Goal: Transaction & Acquisition: Purchase product/service

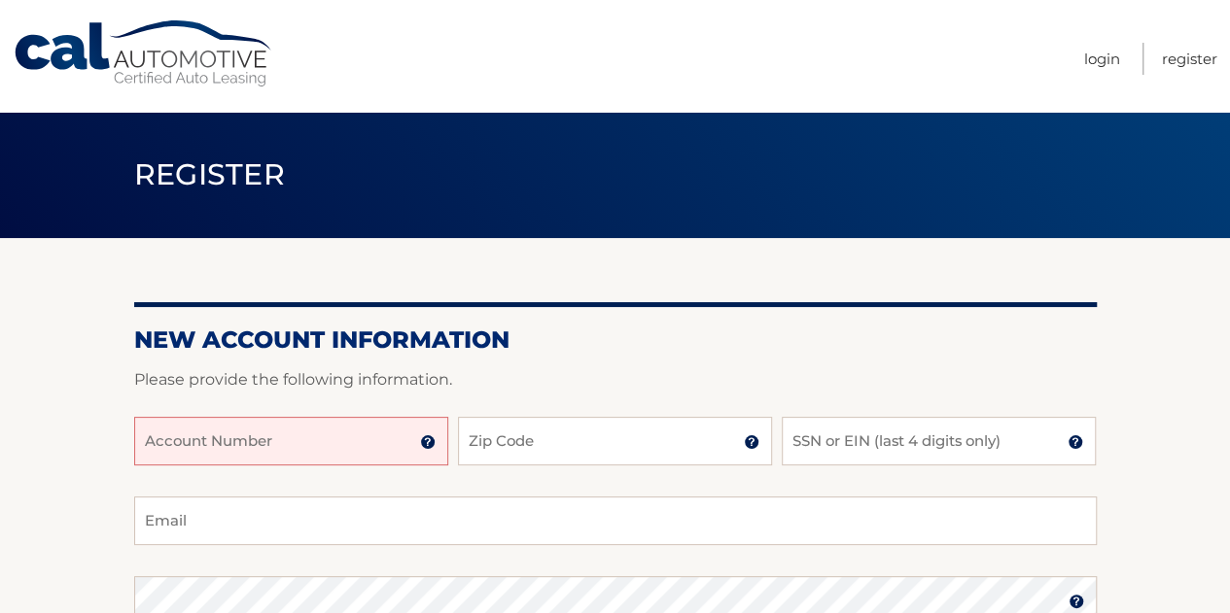
click at [277, 440] on input "Account Number" at bounding box center [291, 441] width 314 height 49
click at [277, 440] on input "444" at bounding box center [291, 441] width 314 height 49
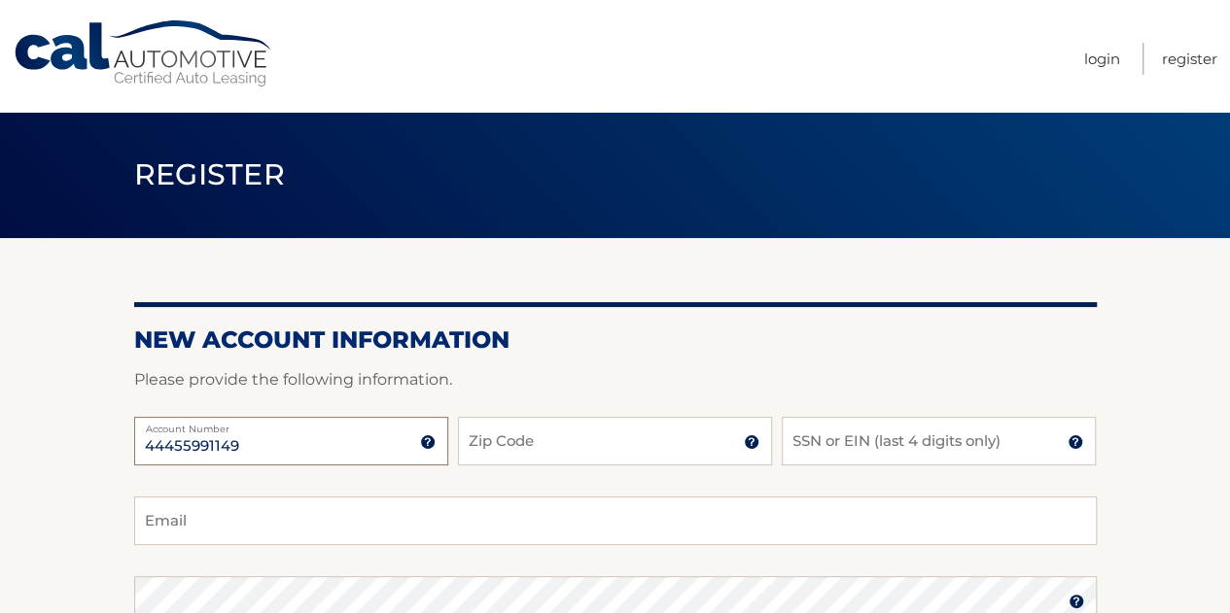
type input "44455991149"
click at [479, 434] on input "Zip Code" at bounding box center [615, 441] width 314 height 49
type input "11234"
type input "baruchgib@gmail.com"
click at [906, 427] on input "SSN or EIN (last 4 digits only)" at bounding box center [939, 441] width 314 height 49
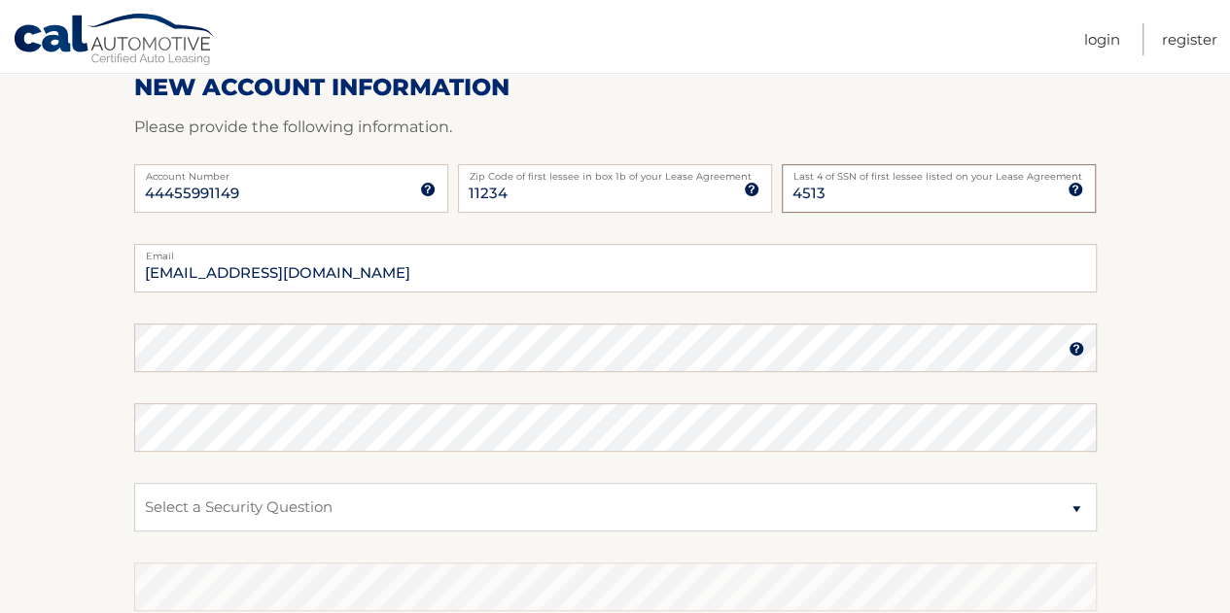
scroll to position [274, 0]
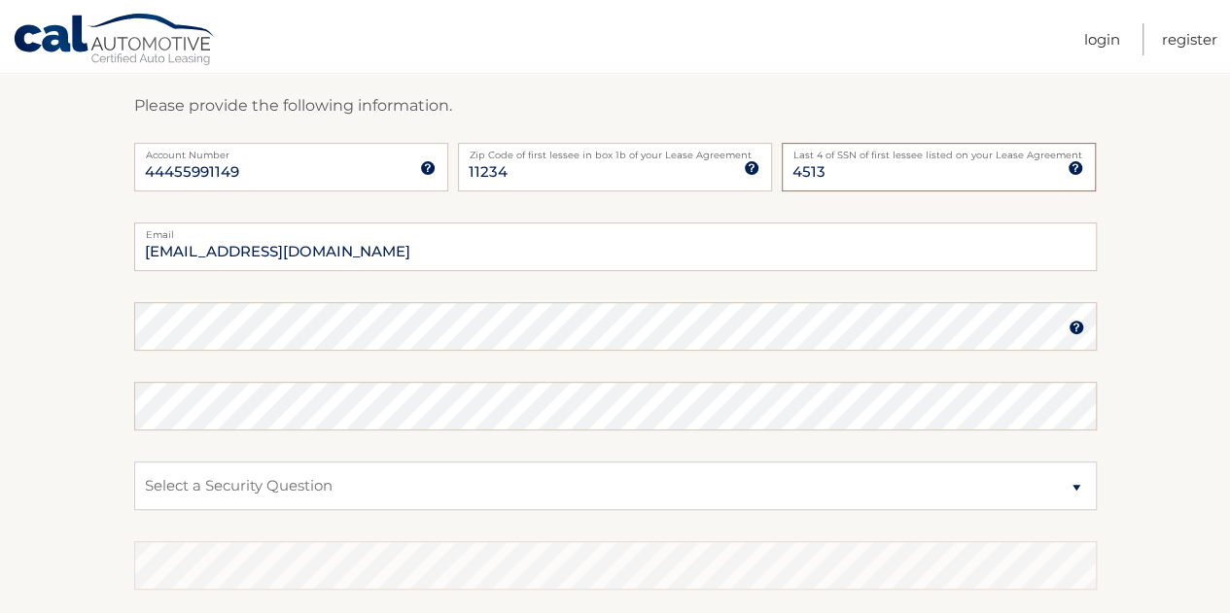
type input "4513"
click at [9, 385] on section "New Account Information Please provide the following information. 44455991149 A…" at bounding box center [615, 343] width 1230 height 759
click at [52, 319] on section "New Account Information Please provide the following information. 44455991149 A…" at bounding box center [615, 343] width 1230 height 759
click at [311, 495] on select "Select a Security Question What was the name of your elementary school? What is…" at bounding box center [615, 486] width 962 height 49
select select "5"
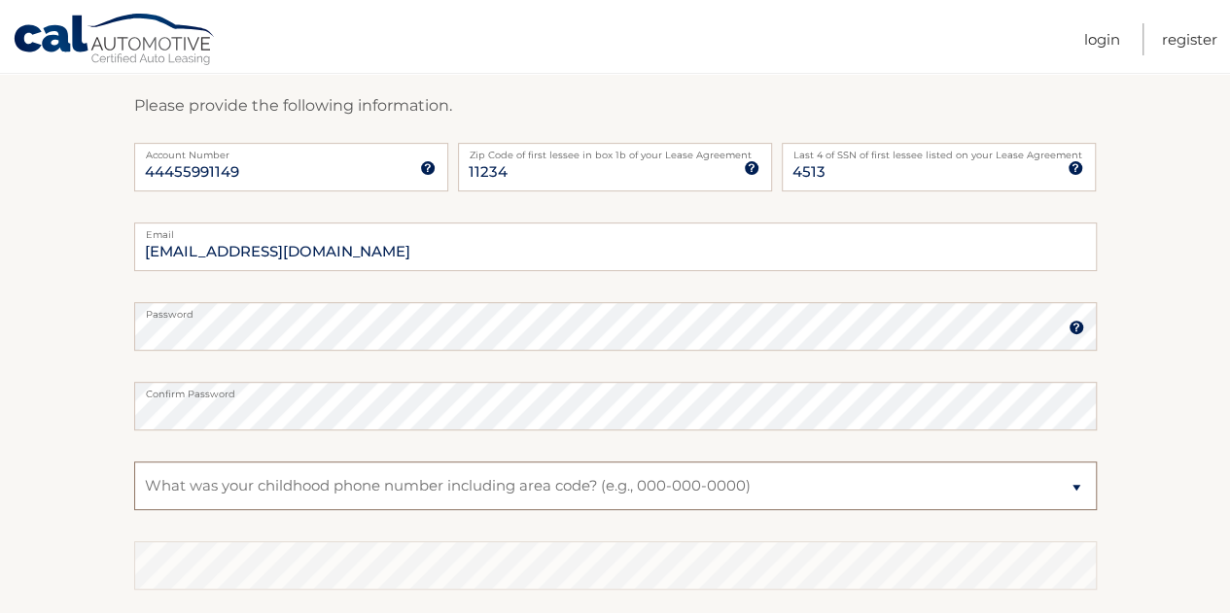
click at [134, 462] on select "Select a Security Question What was the name of your elementary school? What is…" at bounding box center [615, 486] width 962 height 49
click at [384, 538] on fieldset "baruchgib@gmail.com Email Password Password should be a minimum of 6 characters…" at bounding box center [615, 473] width 962 height 501
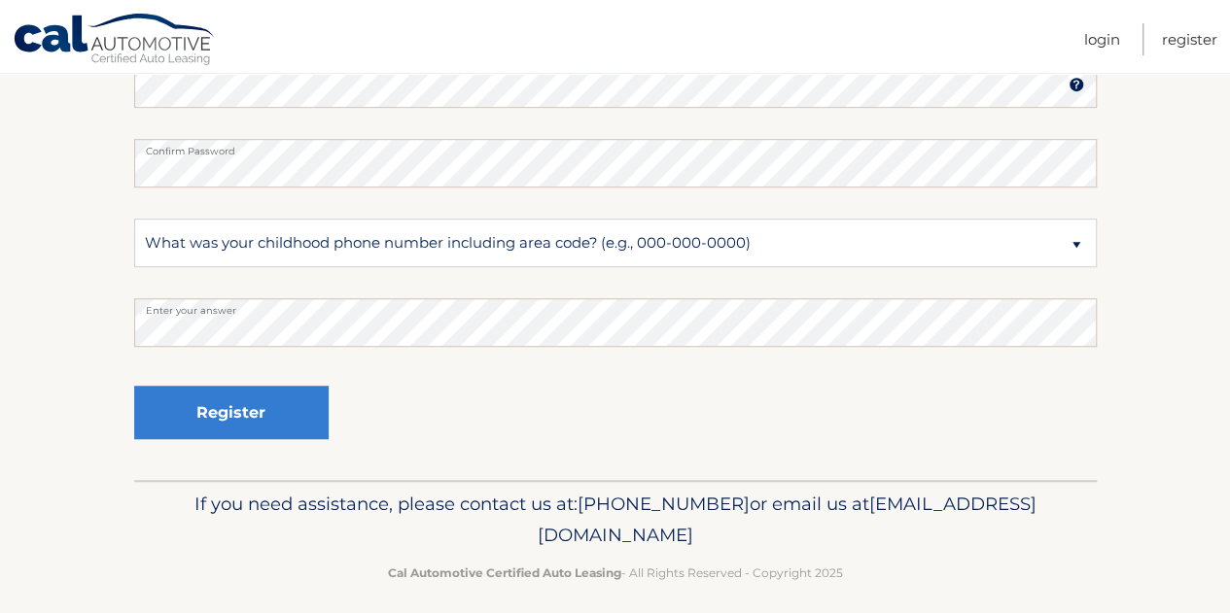
scroll to position [518, 0]
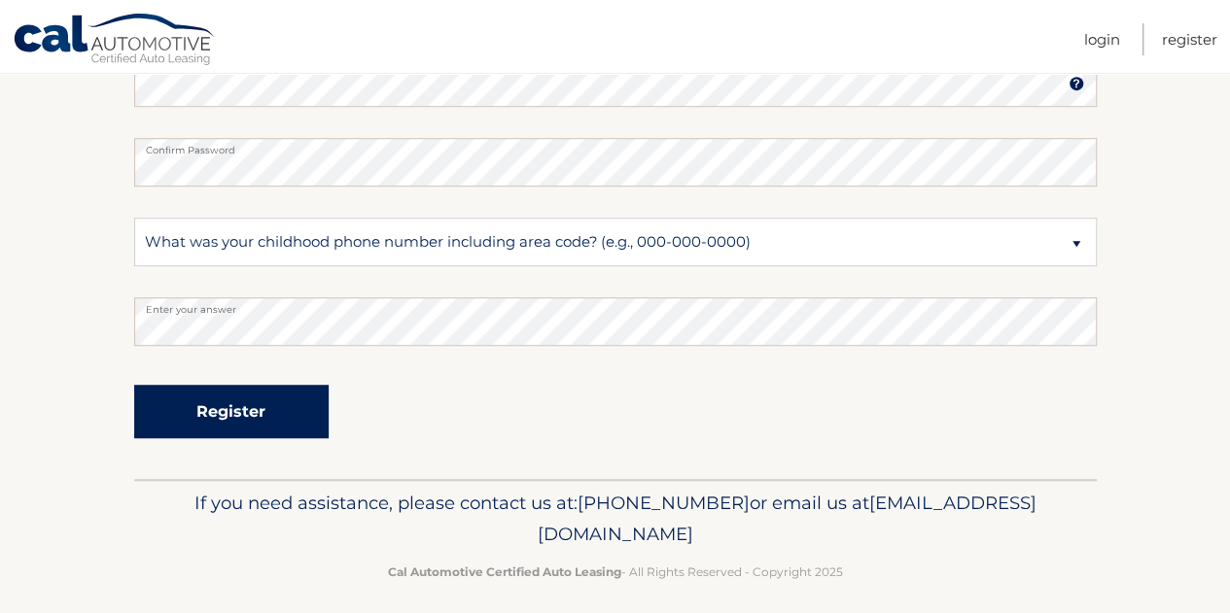
click at [288, 398] on button "Register" at bounding box center [231, 411] width 194 height 53
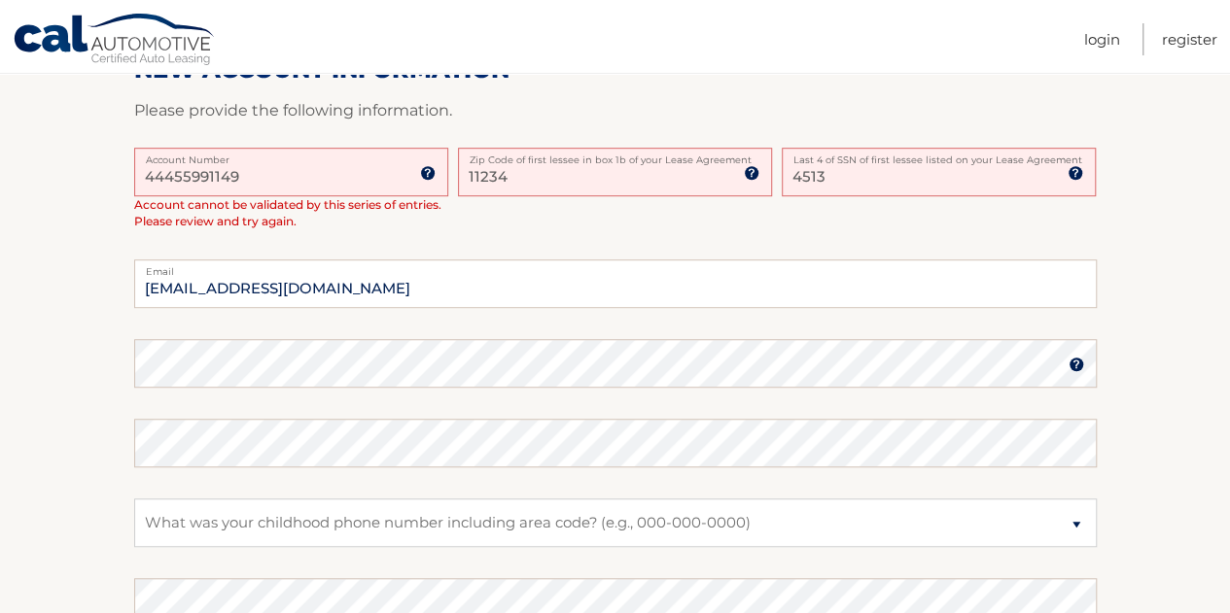
scroll to position [408, 0]
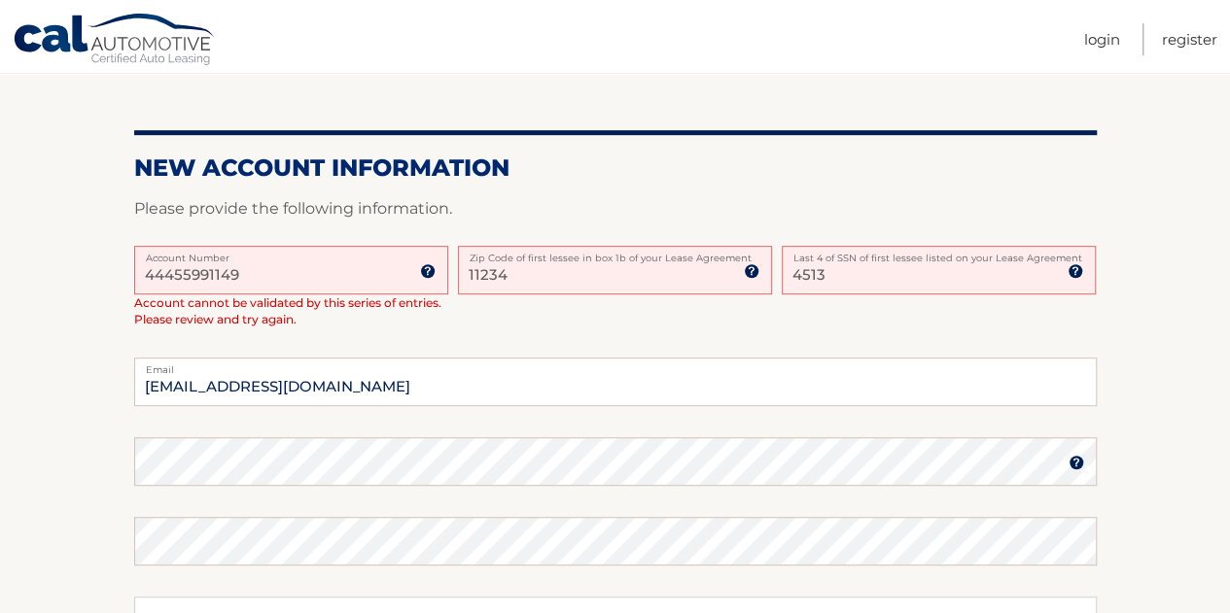
click at [172, 279] on input "44455991149" at bounding box center [291, 270] width 314 height 49
drag, startPoint x: 885, startPoint y: 285, endPoint x: 761, endPoint y: 267, distance: 124.7
click at [761, 267] on div "44455991149 Account Number 11 digit account number provided on your coupon book…" at bounding box center [615, 302] width 962 height 113
type input "8654"
click at [764, 307] on div "44455991149 Account Number 11 digit account number provided on your coupon book…" at bounding box center [615, 302] width 962 height 113
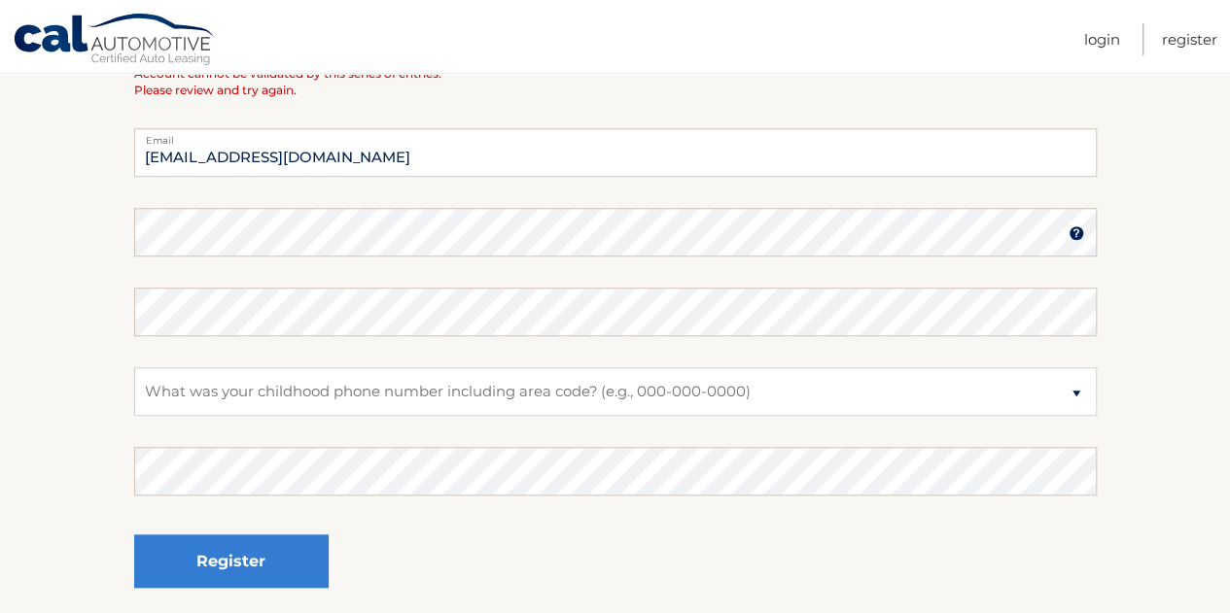
scroll to position [636, 0]
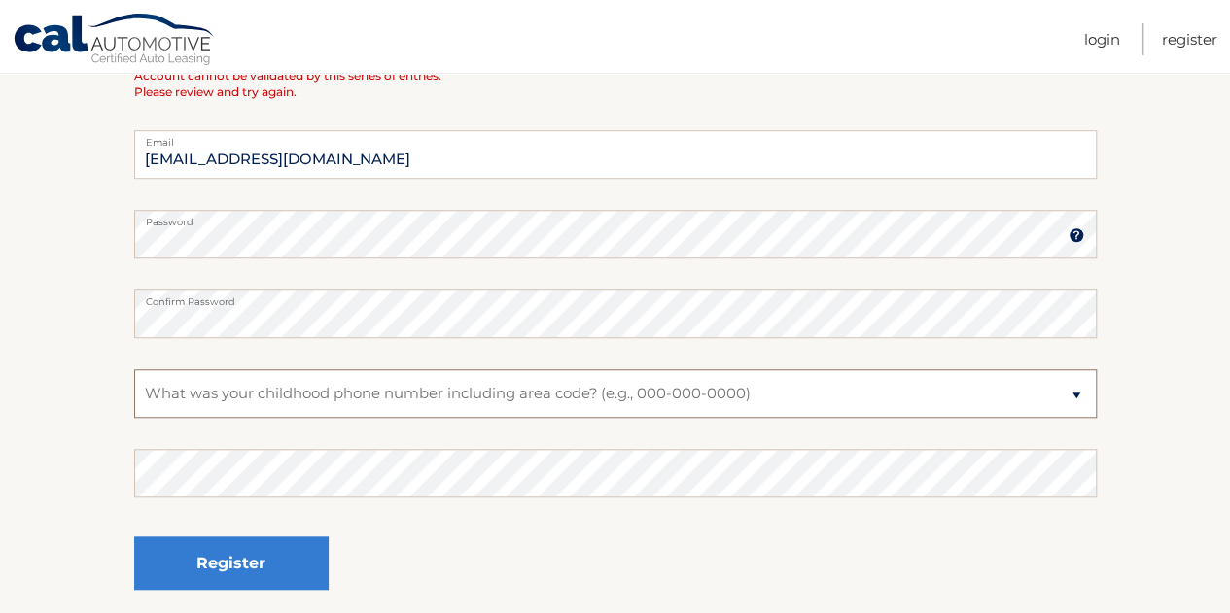
click at [399, 391] on select "Select a Security Question What was the name of your elementary school? What is…" at bounding box center [615, 393] width 962 height 49
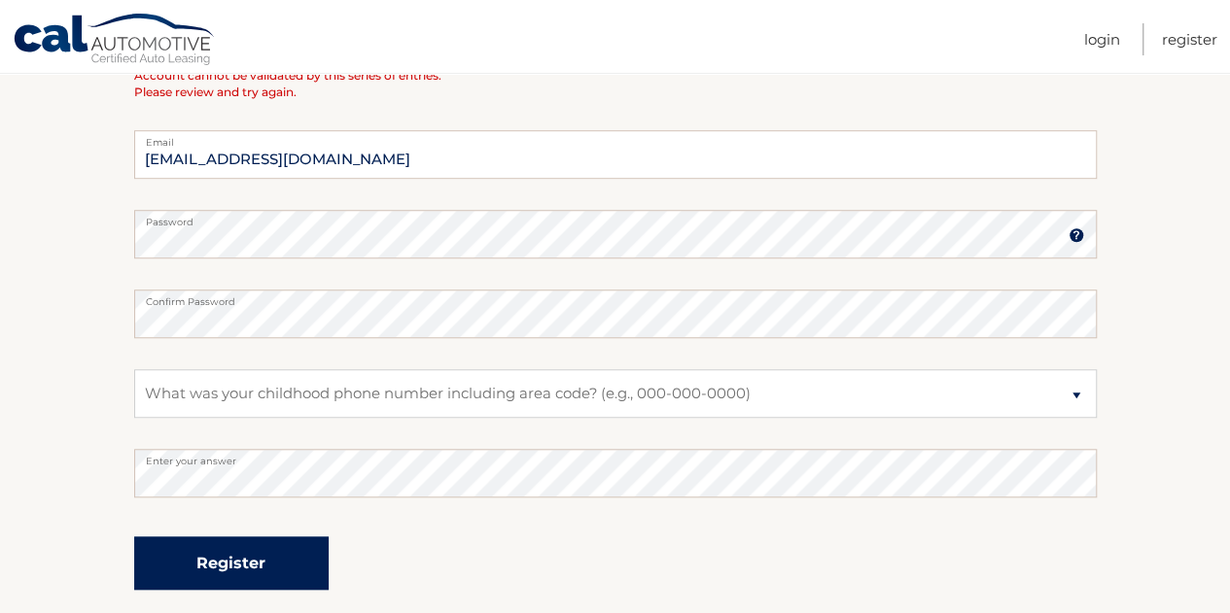
click at [277, 561] on button "Register" at bounding box center [231, 563] width 194 height 53
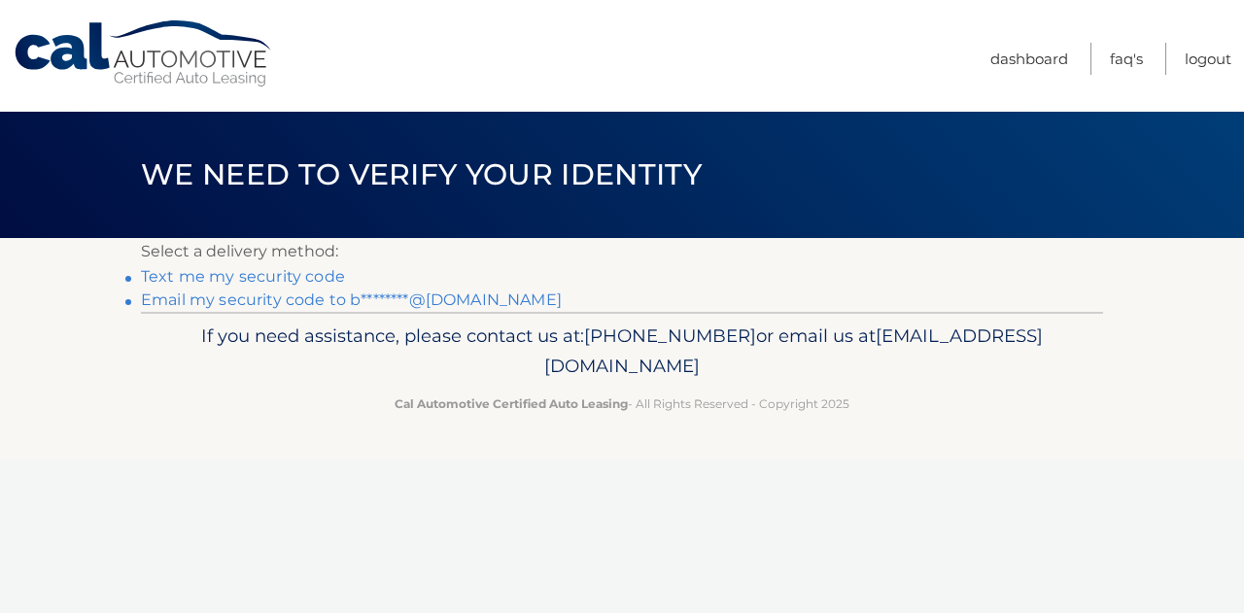
click at [241, 282] on link "Text me my security code" at bounding box center [243, 276] width 204 height 18
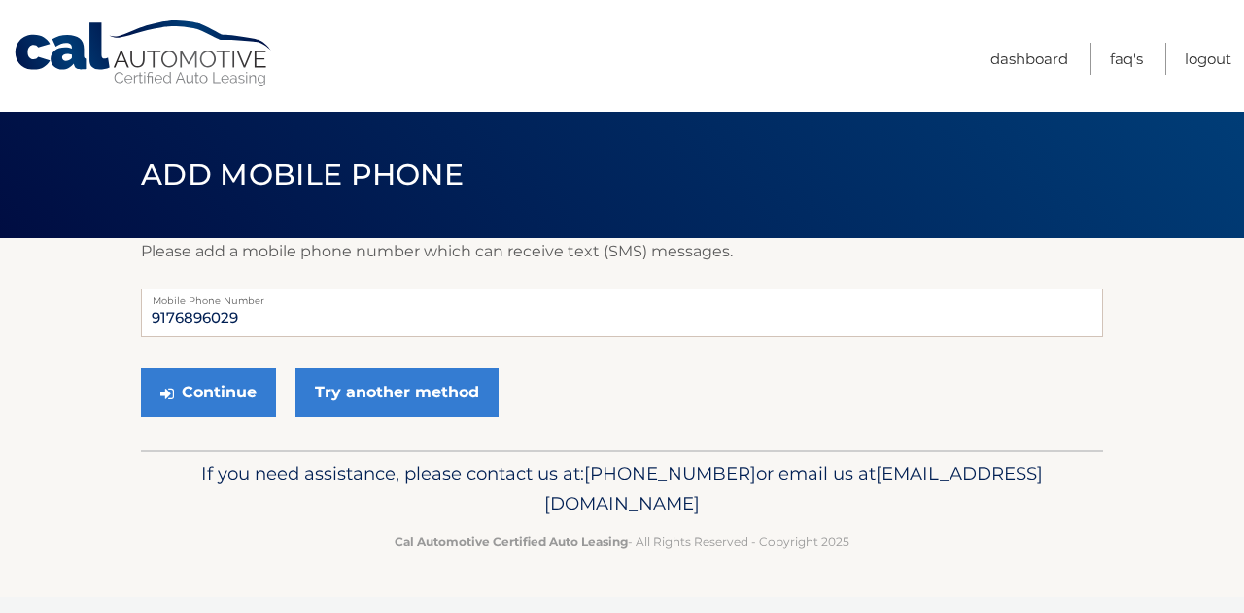
click at [248, 302] on label "Mobile Phone Number" at bounding box center [622, 297] width 962 height 16
click at [246, 312] on input "9176896029" at bounding box center [622, 313] width 962 height 49
drag, startPoint x: 246, startPoint y: 312, endPoint x: 109, endPoint y: 317, distance: 137.2
click at [109, 317] on section "Please add a mobile phone number which can receive text (SMS) messages. 9176896…" at bounding box center [622, 344] width 1244 height 212
type input "4434158090"
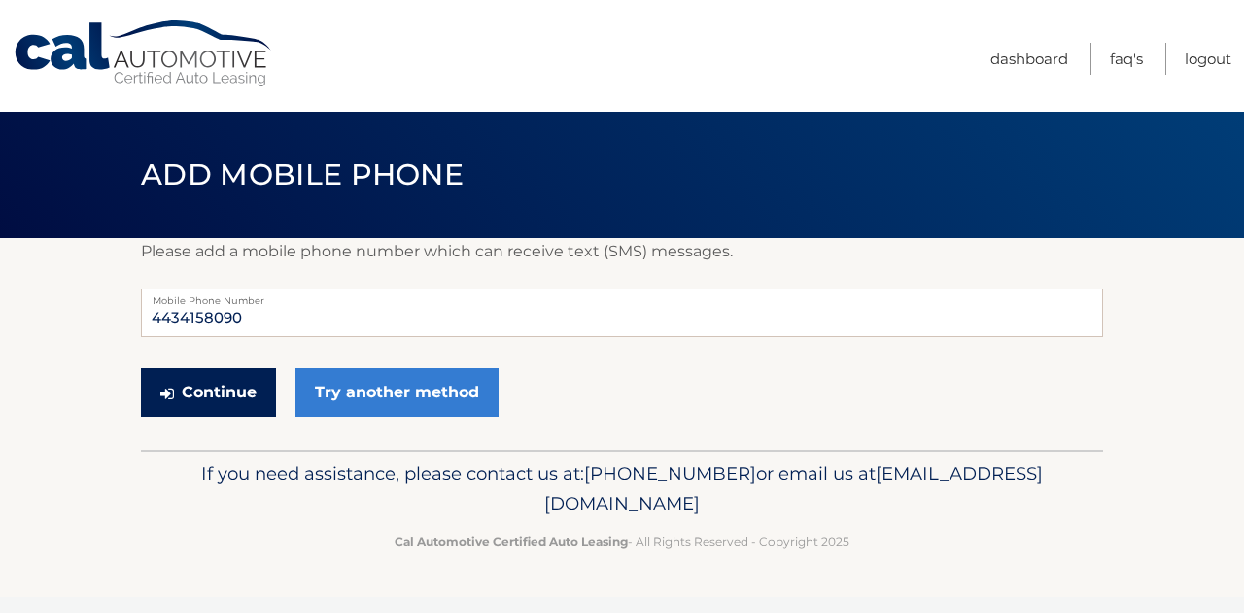
click at [199, 402] on button "Continue" at bounding box center [208, 392] width 135 height 49
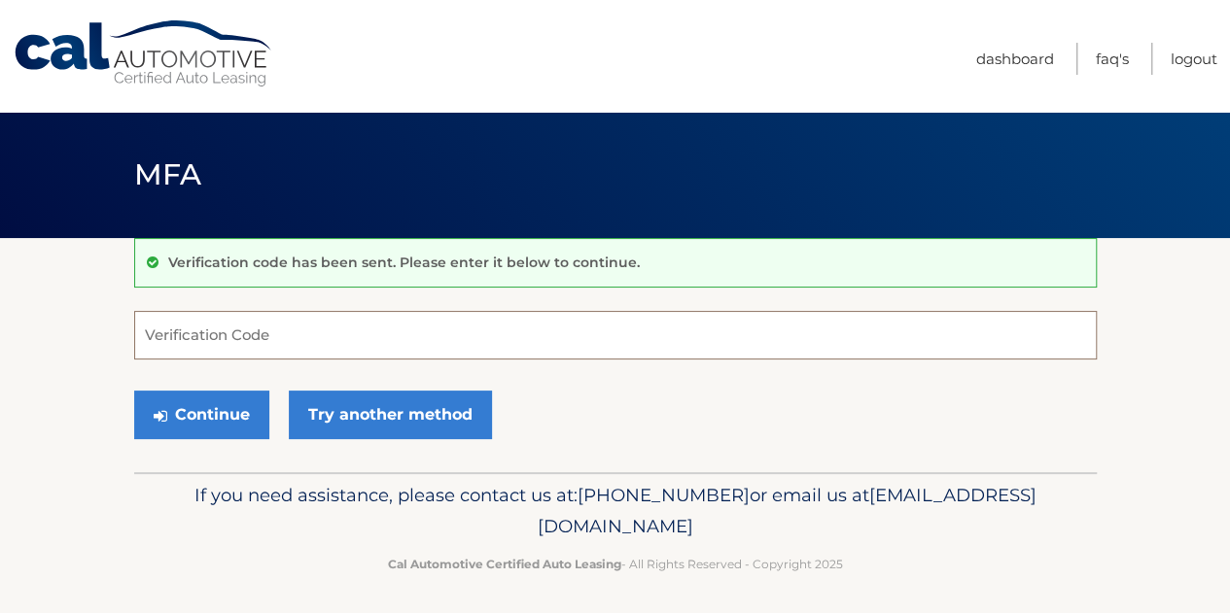
click at [195, 324] on input "Verification Code" at bounding box center [615, 335] width 962 height 49
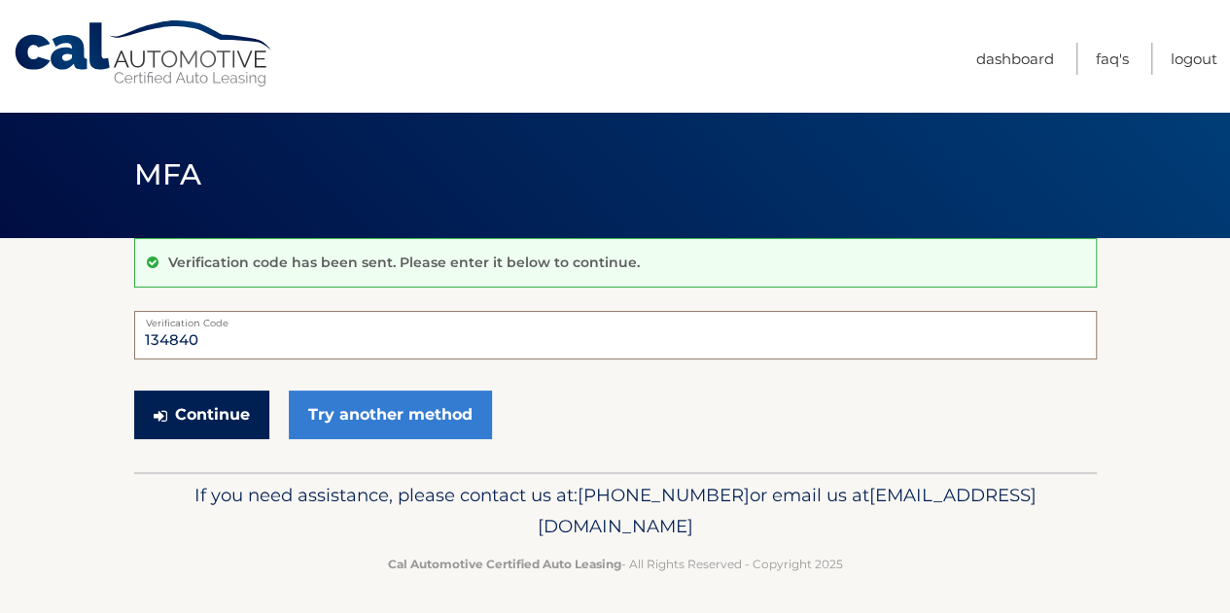
type input "134840"
click at [227, 405] on button "Continue" at bounding box center [201, 415] width 135 height 49
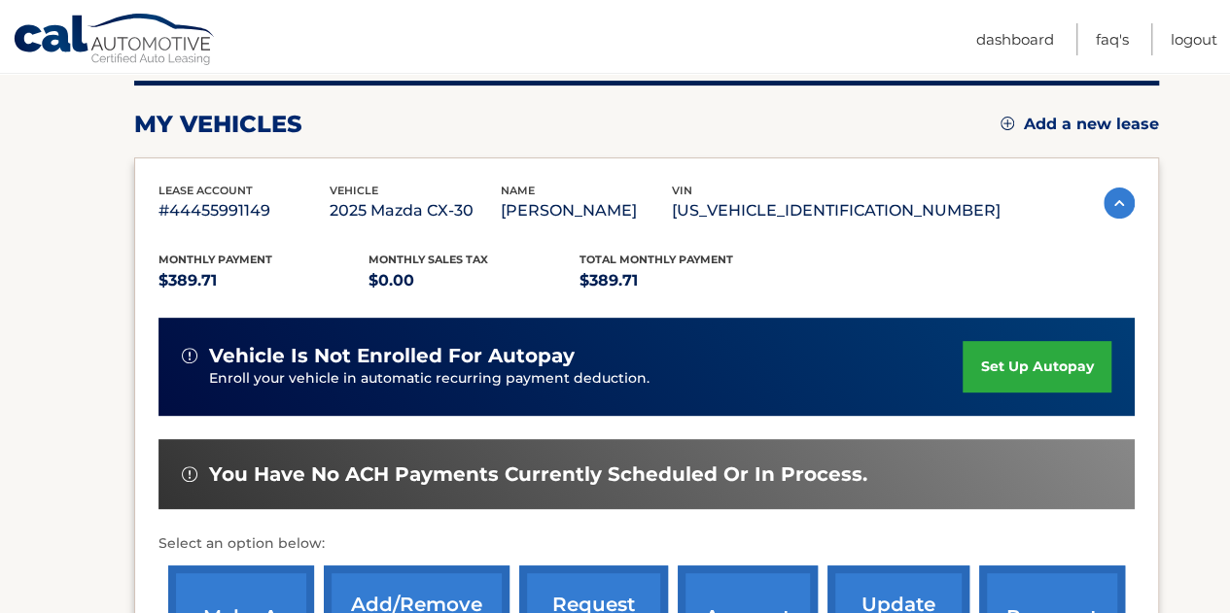
scroll to position [243, 0]
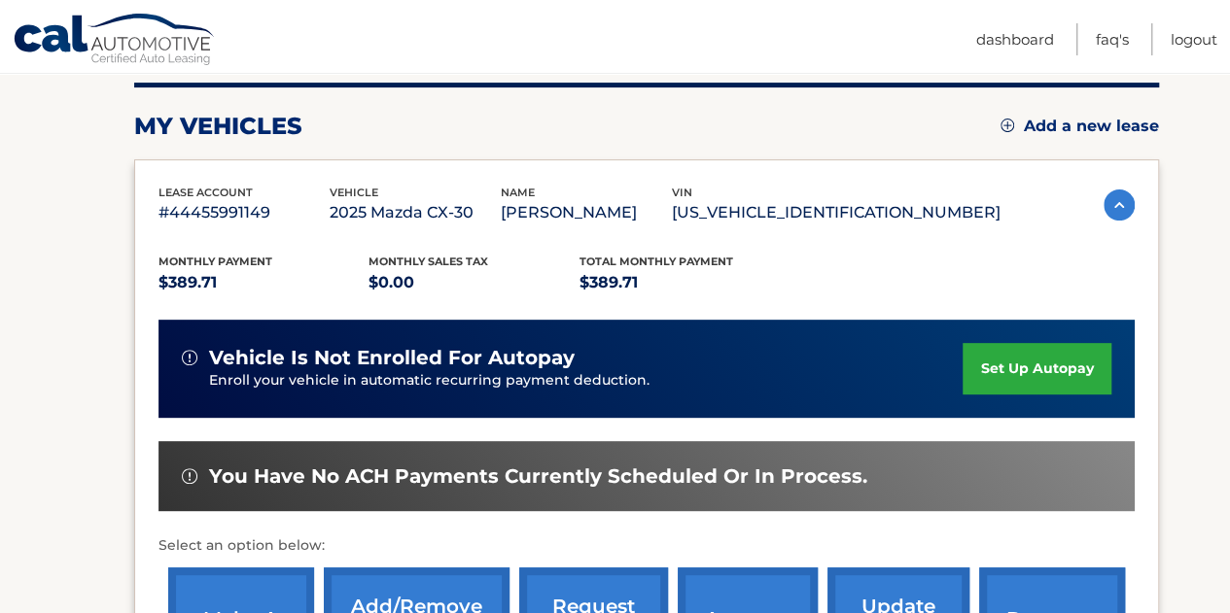
click at [1112, 196] on img at bounding box center [1118, 205] width 31 height 31
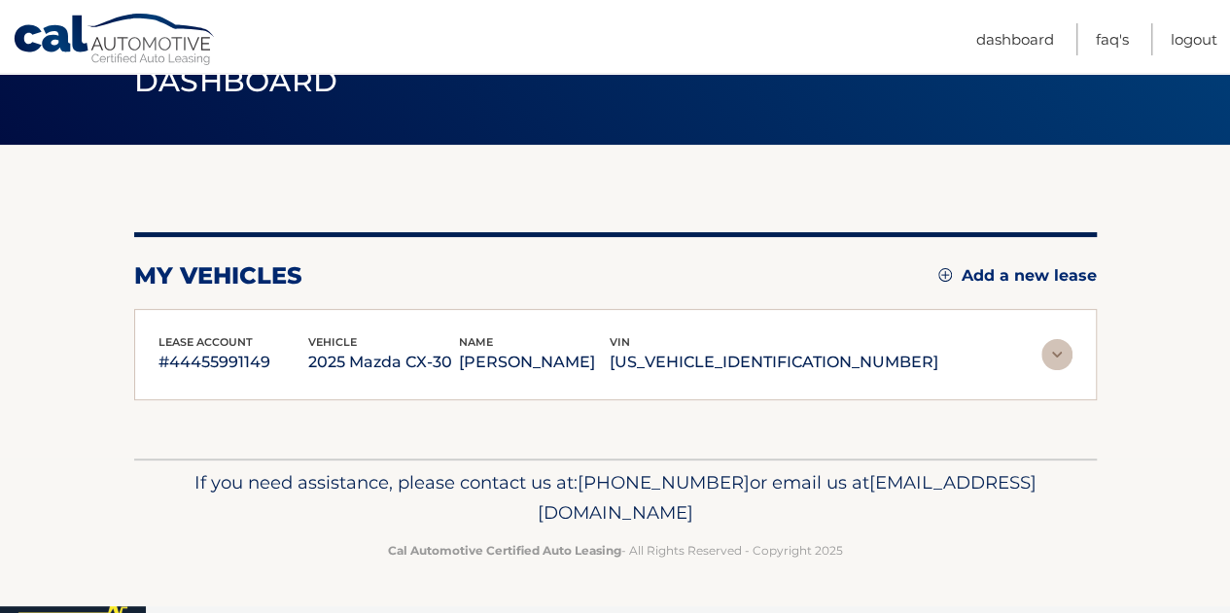
click at [1112, 196] on section "You are registered for this site, but you haven't enrolled in online payments. …" at bounding box center [615, 302] width 1230 height 314
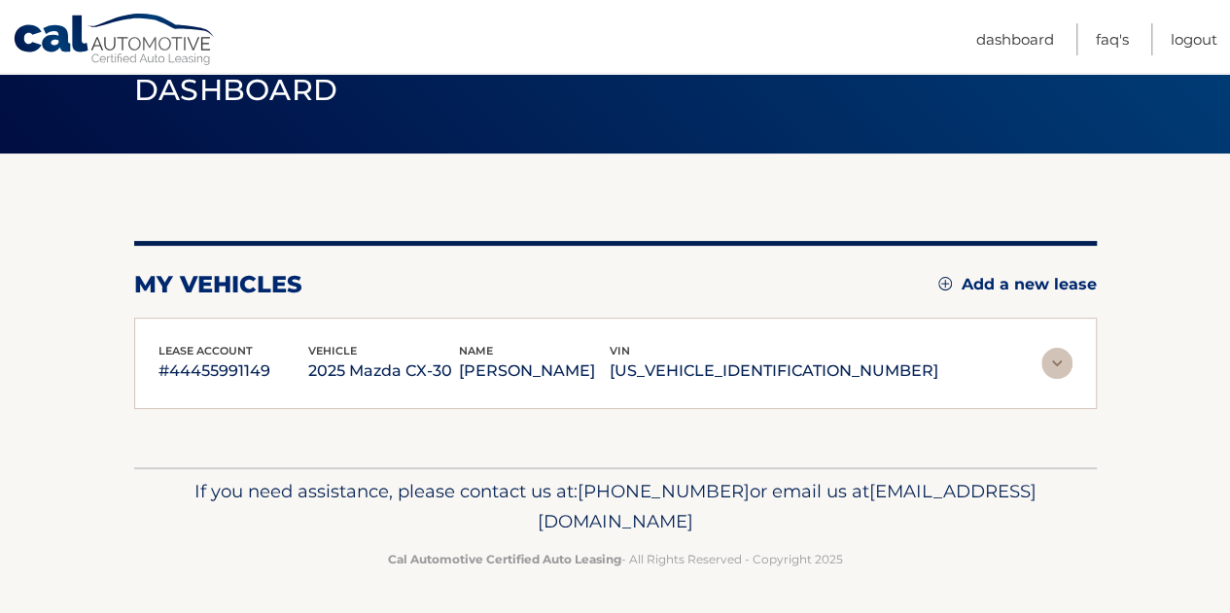
click at [1052, 348] on img at bounding box center [1056, 363] width 31 height 31
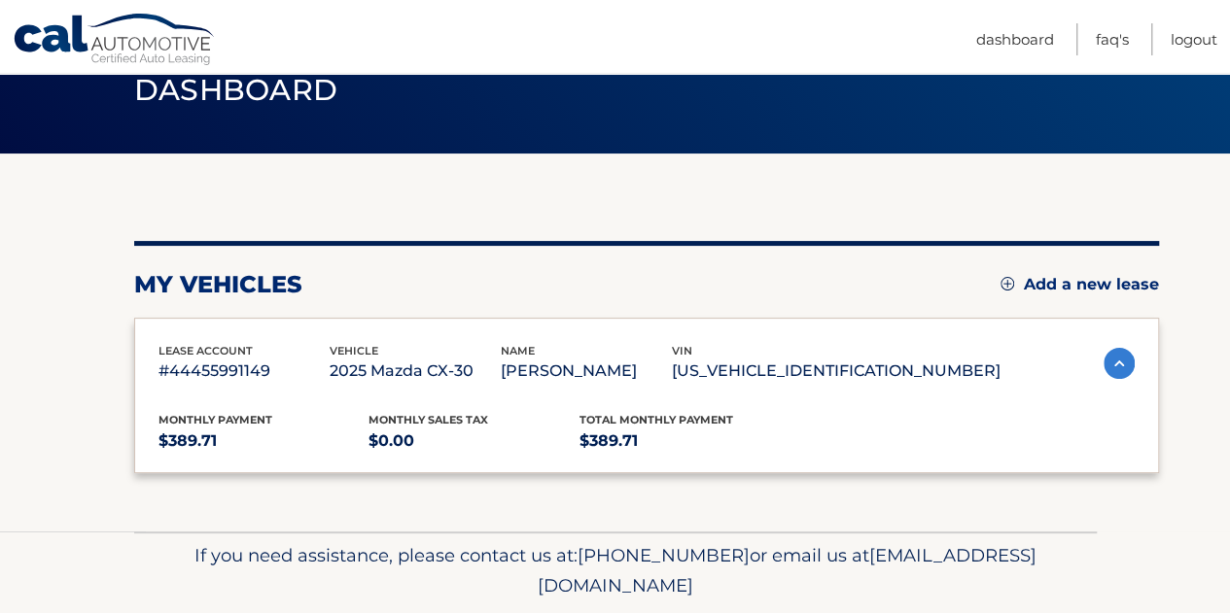
scroll to position [243, 0]
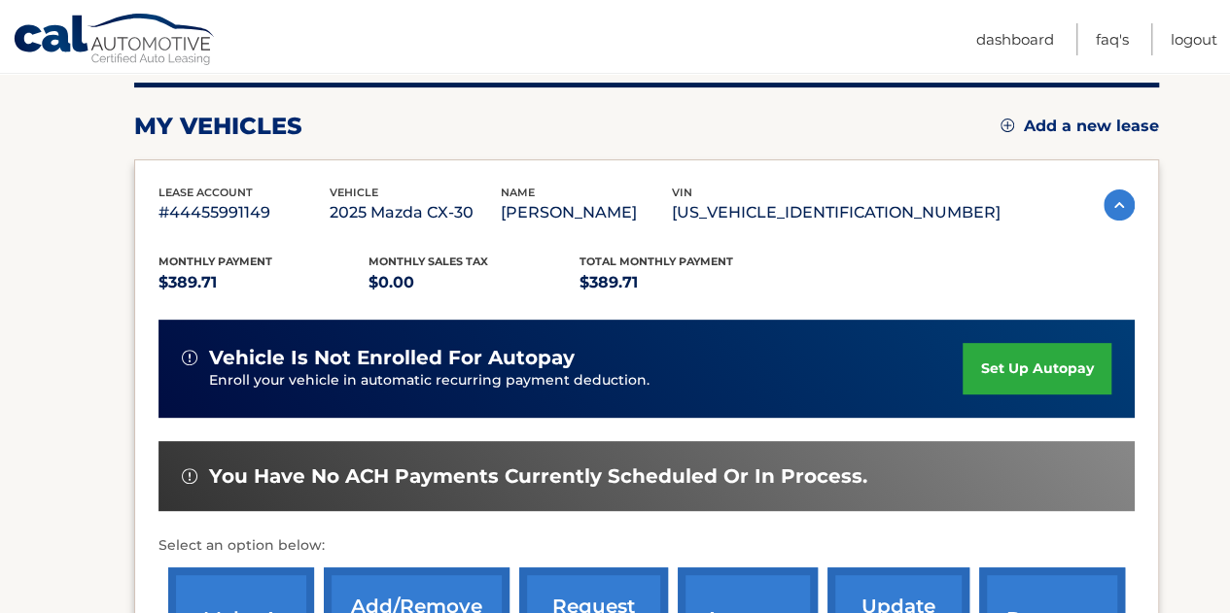
drag, startPoint x: 1211, startPoint y: 244, endPoint x: 1239, endPoint y: 348, distance: 107.5
click at [1229, 348] on html "Cal Automotive Menu Dashboard FAQ's Logout" at bounding box center [615, 63] width 1230 height 613
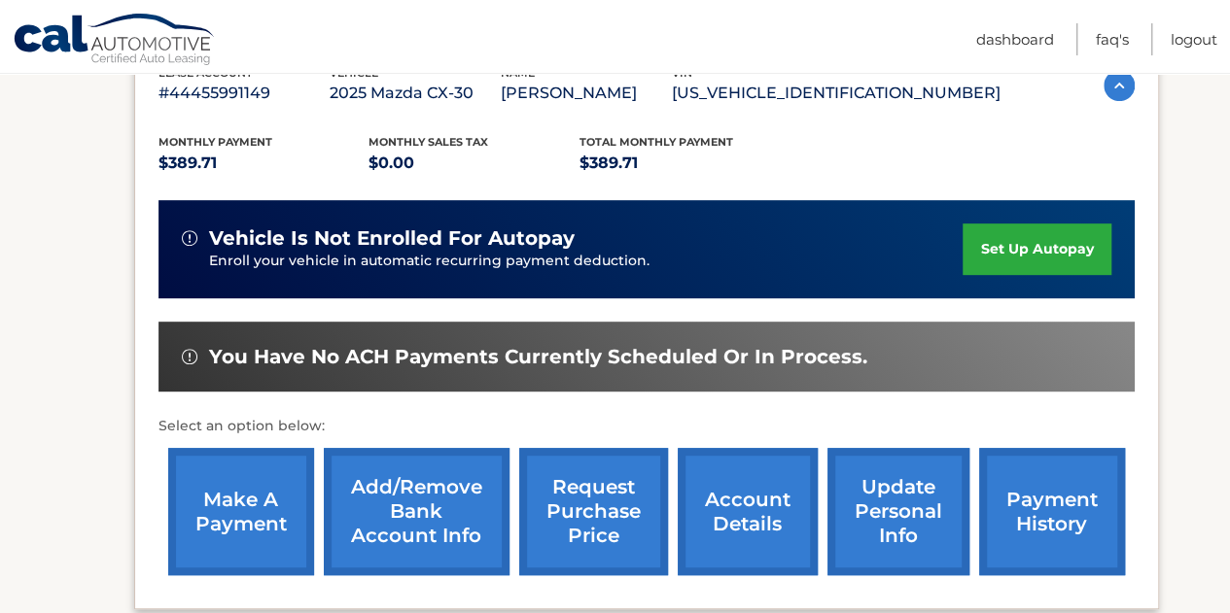
scroll to position [366, 0]
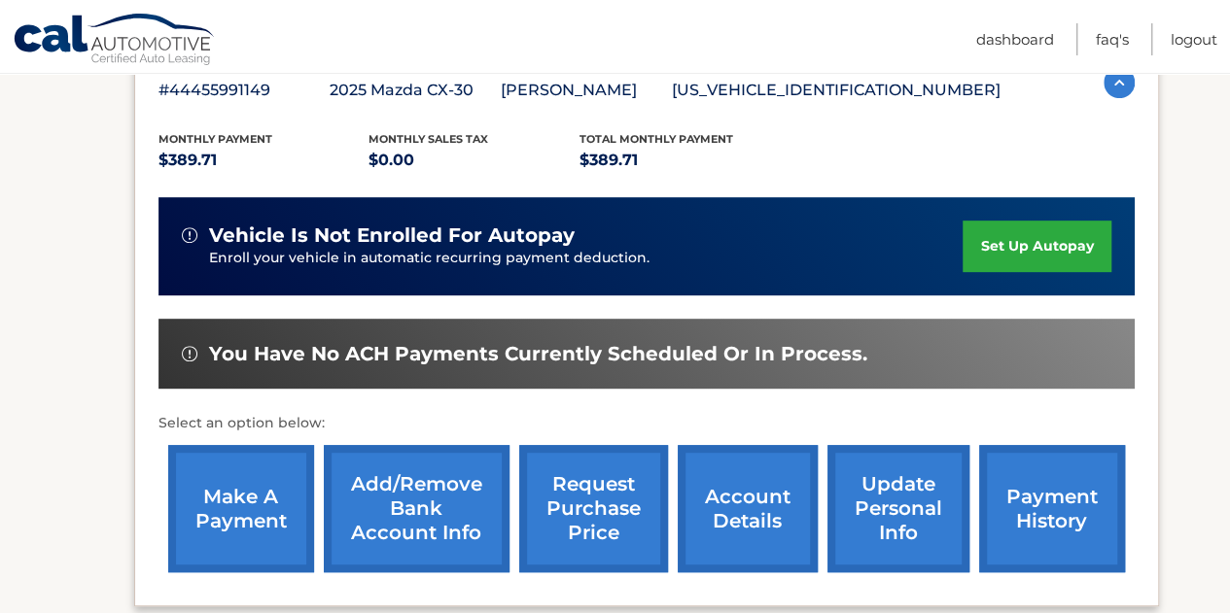
click at [297, 466] on link "make a payment" at bounding box center [241, 508] width 146 height 127
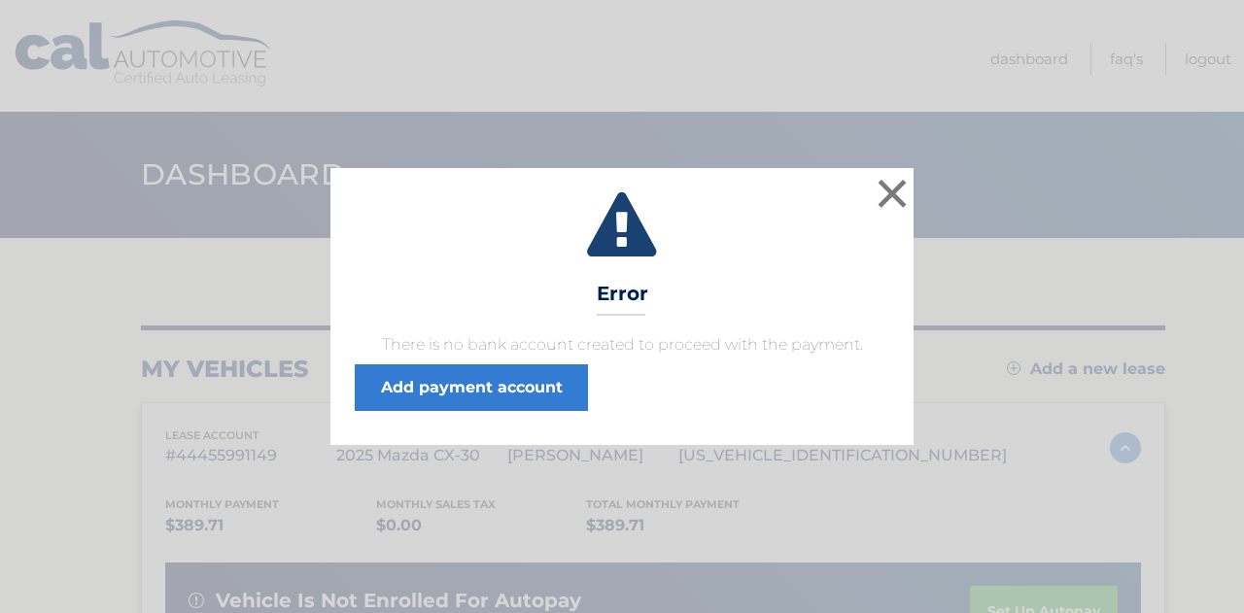
click at [1229, 351] on html "× Error There is no bank account created to proceed with the payment. Add payme…" at bounding box center [622, 306] width 1244 height 613
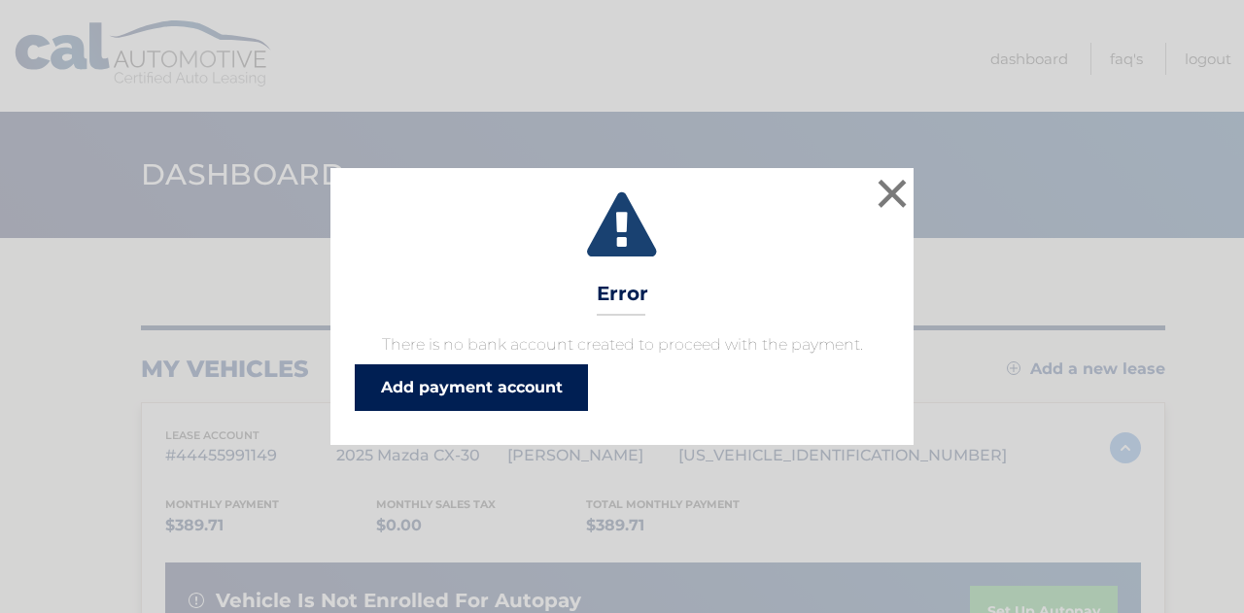
click at [529, 388] on link "Add payment account" at bounding box center [471, 388] width 233 height 47
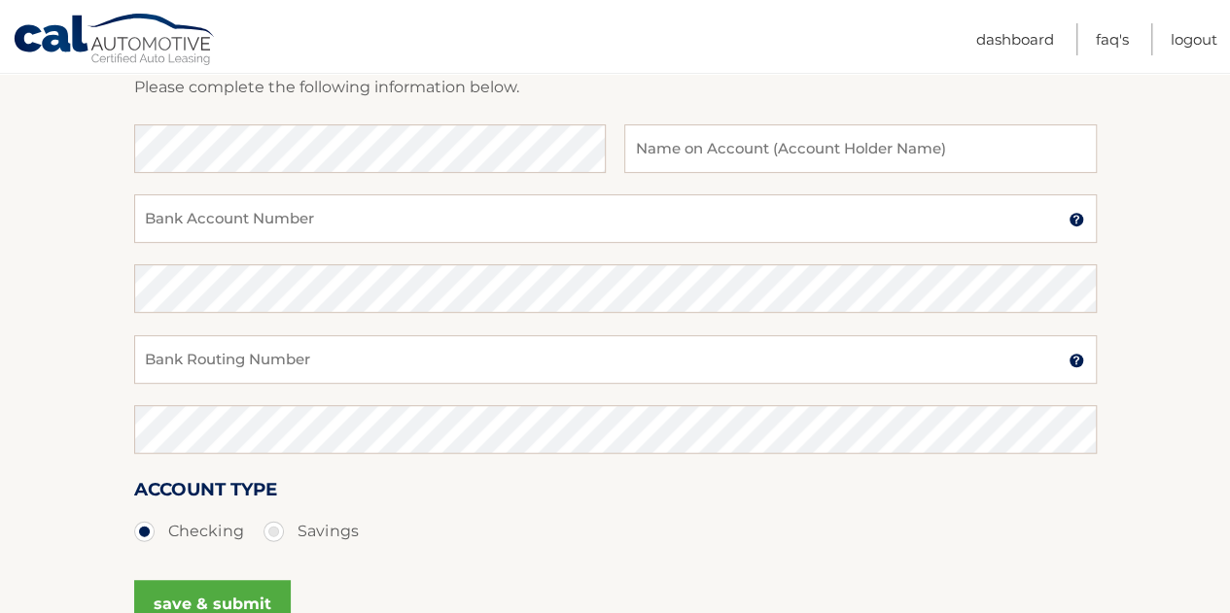
scroll to position [296, 0]
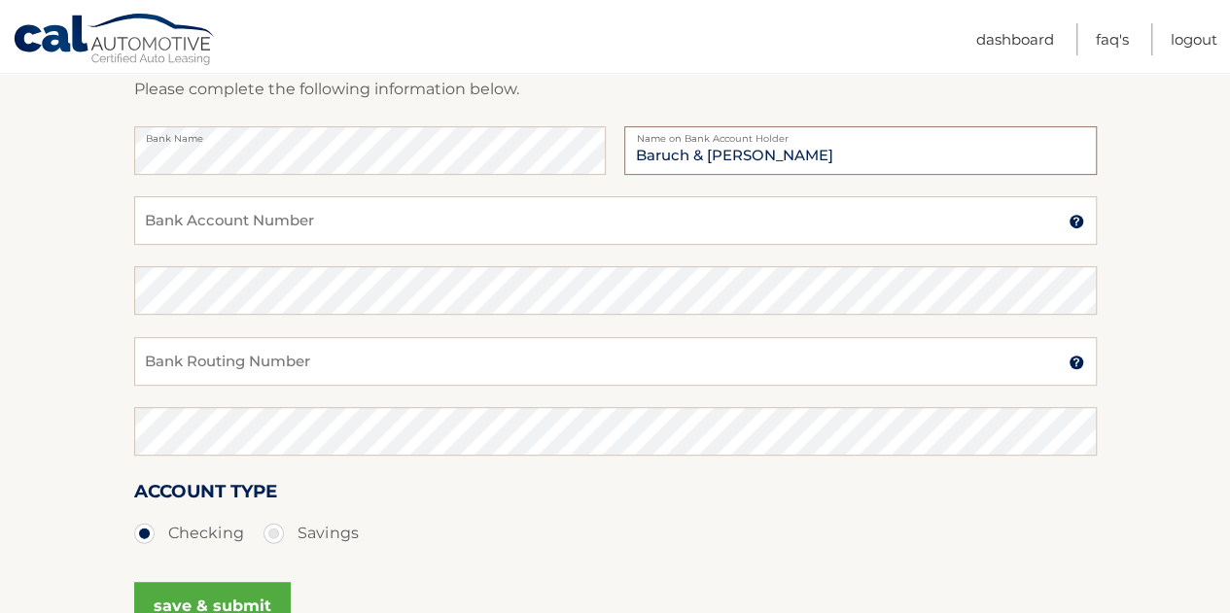
type input "Baruch & [PERSON_NAME]"
click at [396, 231] on input "Bank Account Number" at bounding box center [615, 220] width 962 height 49
type input "605231599"
click at [360, 363] on input "Bank Routing Number" at bounding box center [615, 361] width 962 height 49
type input "021000021"
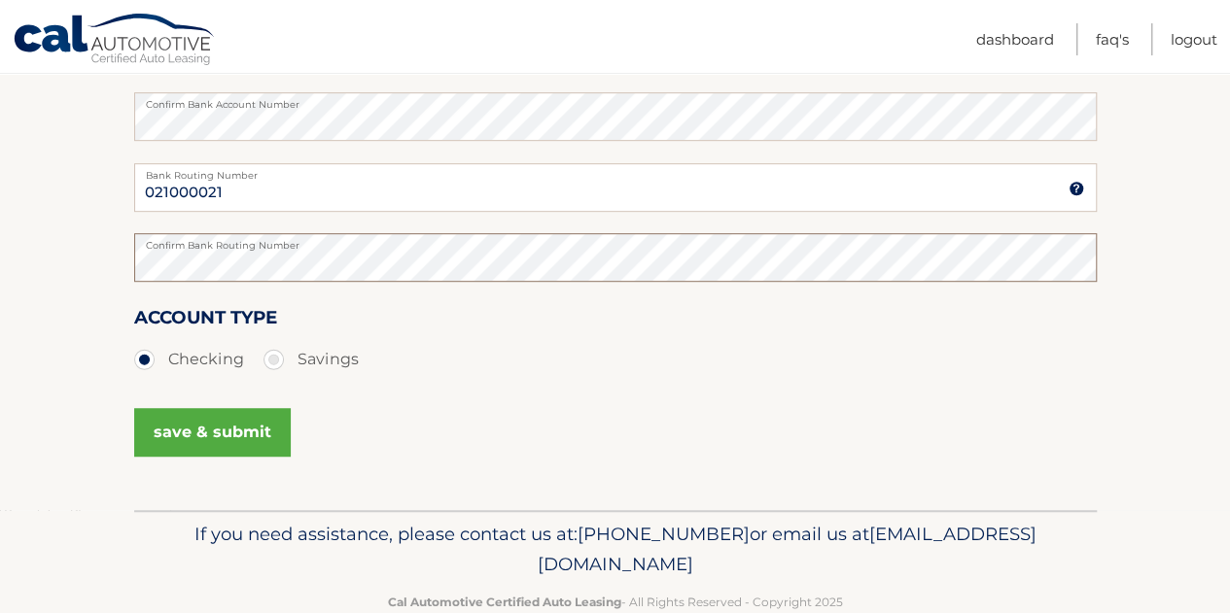
scroll to position [462, 0]
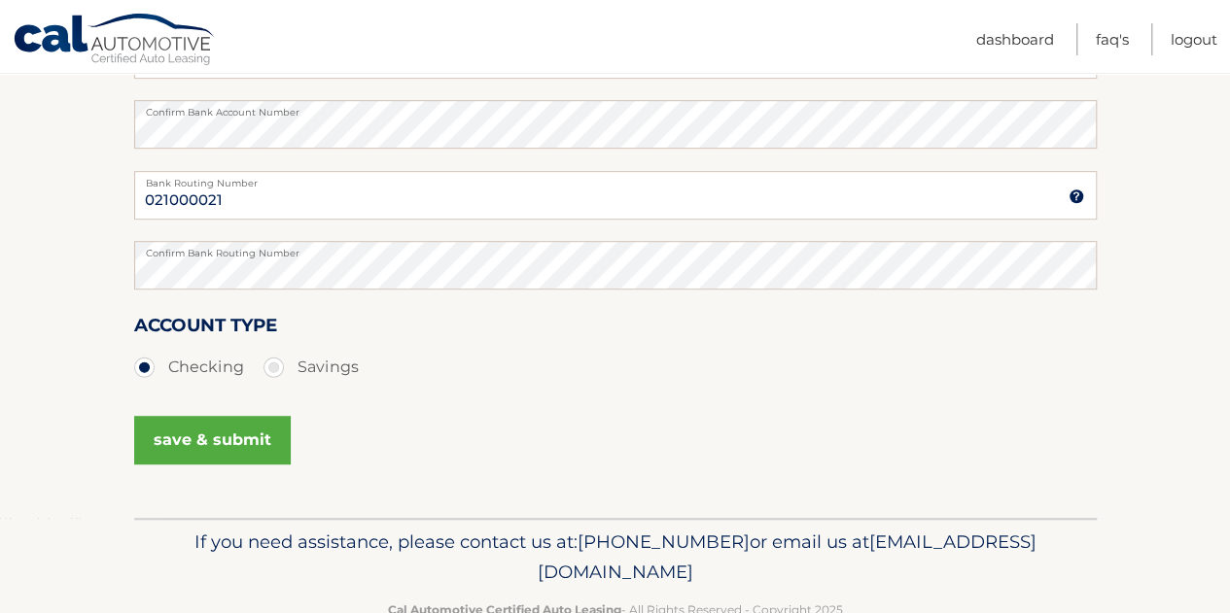
click at [233, 446] on button "save & submit" at bounding box center [212, 440] width 157 height 49
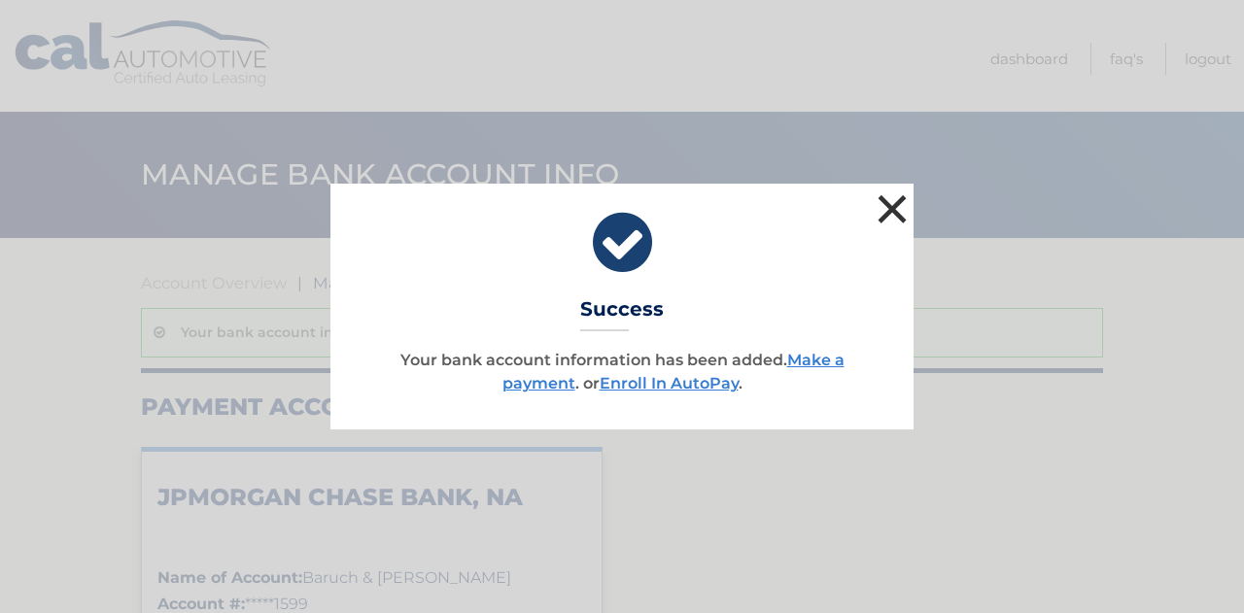
click at [899, 219] on button "×" at bounding box center [892, 209] width 39 height 39
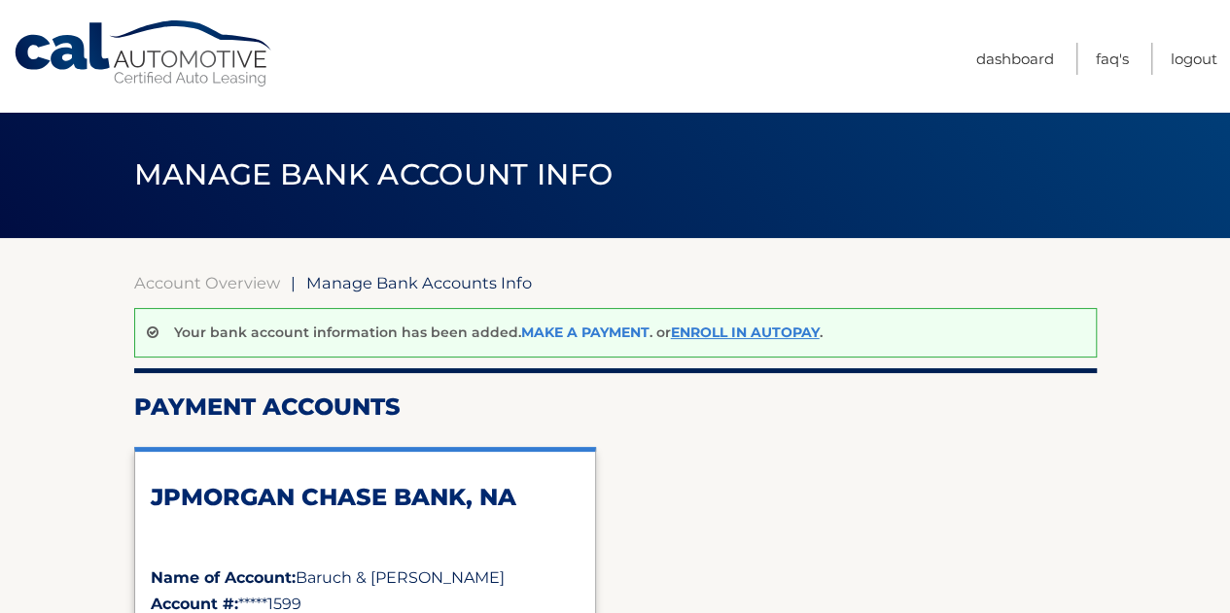
click at [574, 328] on link "Make a payment" at bounding box center [585, 332] width 128 height 17
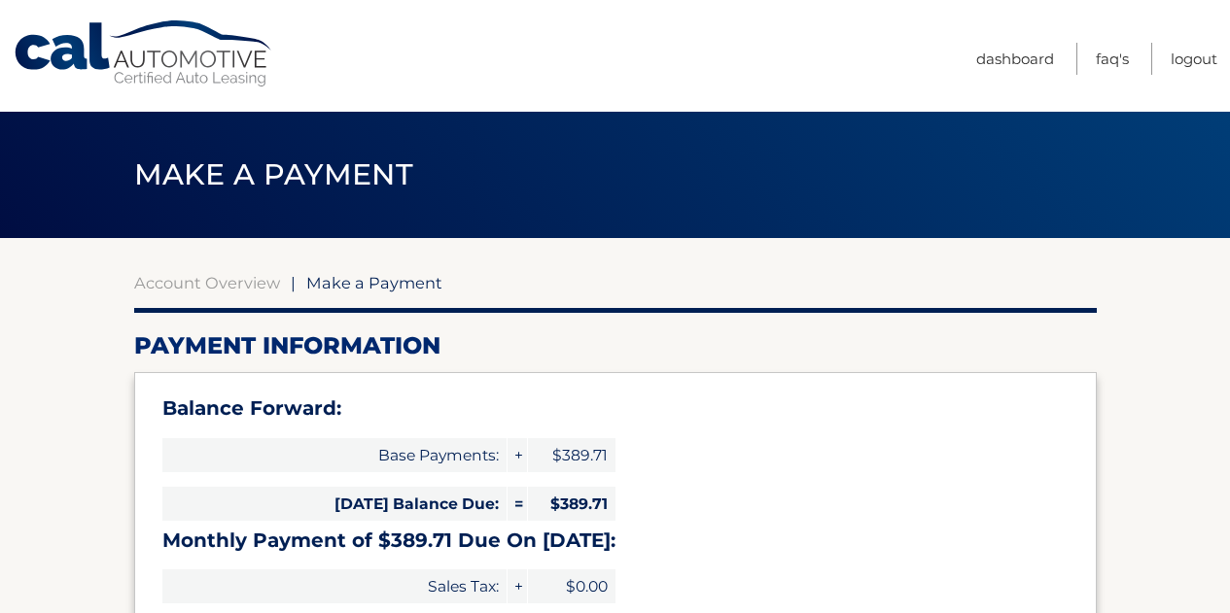
select select "MzMyODI5YzMtZWY4ZC00ZDNiLThlM2UtOTUwZmY1OGJhZjU0"
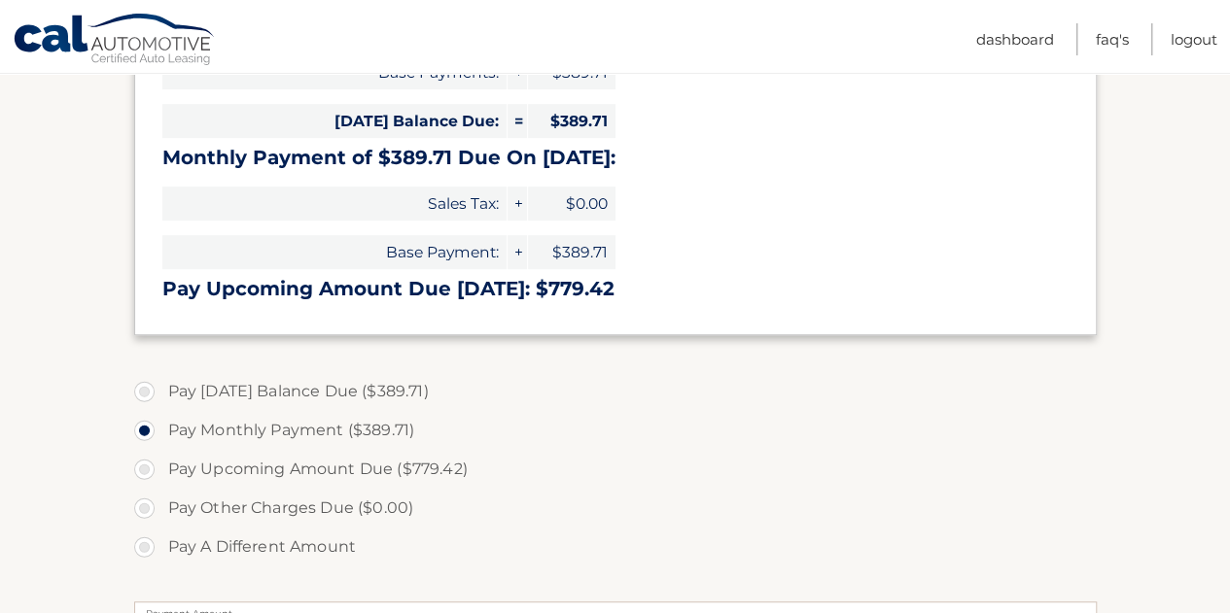
scroll to position [412, 0]
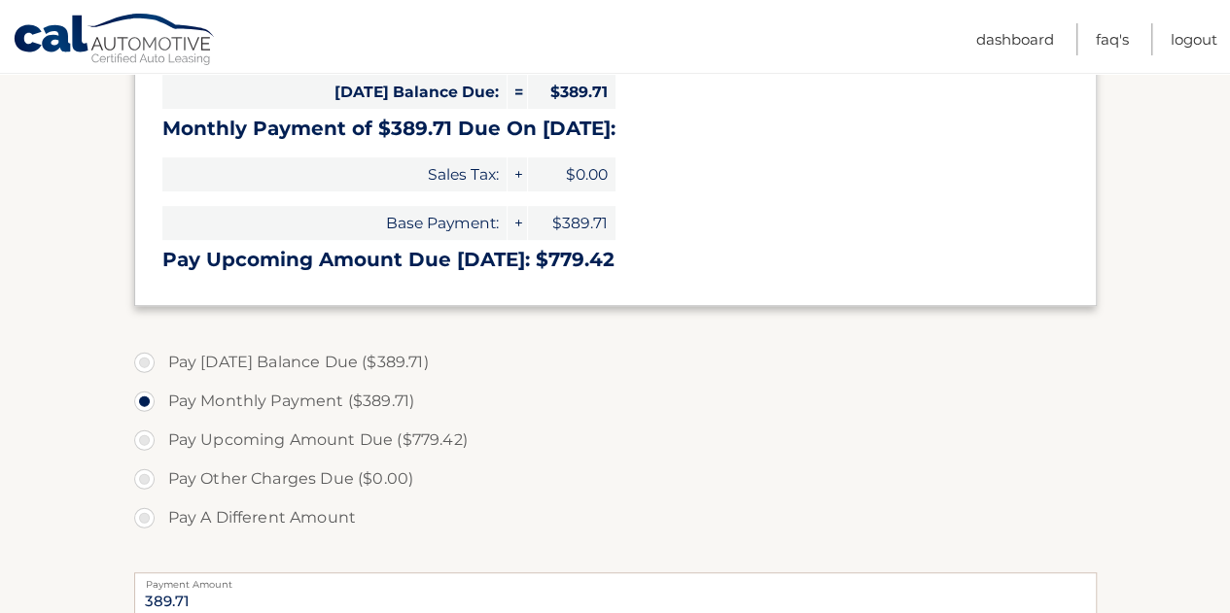
click at [143, 360] on label "Pay Today's Balance Due ($389.71)" at bounding box center [615, 362] width 962 height 39
click at [143, 360] on input "Pay Today's Balance Due ($389.71)" at bounding box center [151, 358] width 19 height 31
radio input "true"
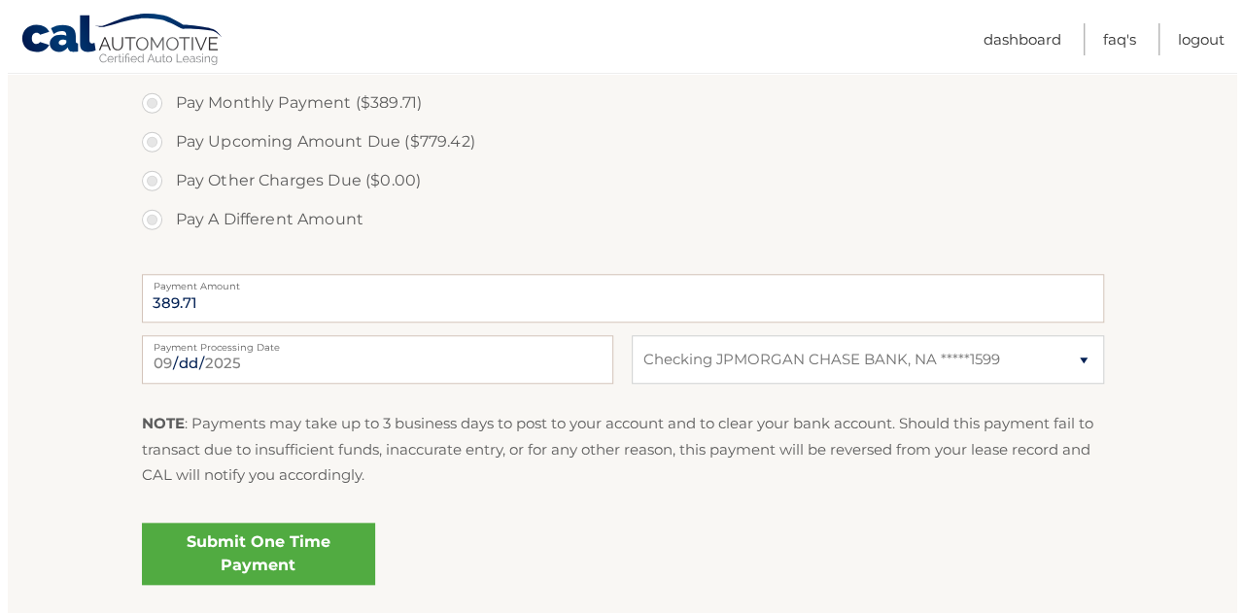
scroll to position [730, 0]
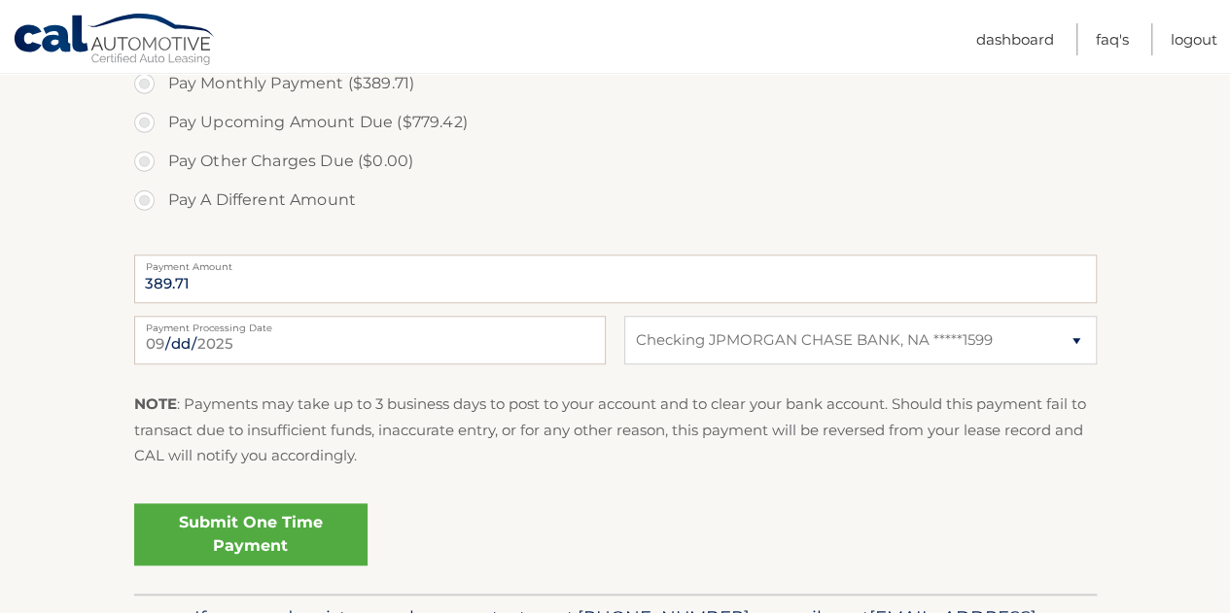
click at [316, 529] on link "Submit One Time Payment" at bounding box center [250, 535] width 233 height 62
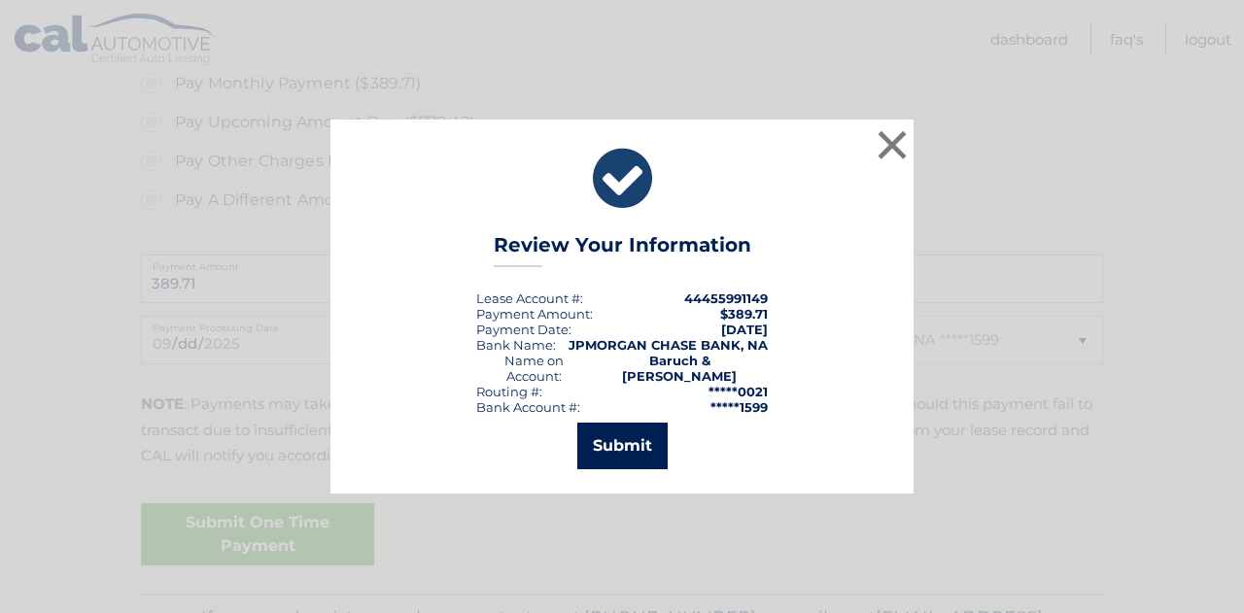
click at [616, 441] on button "Submit" at bounding box center [622, 446] width 90 height 47
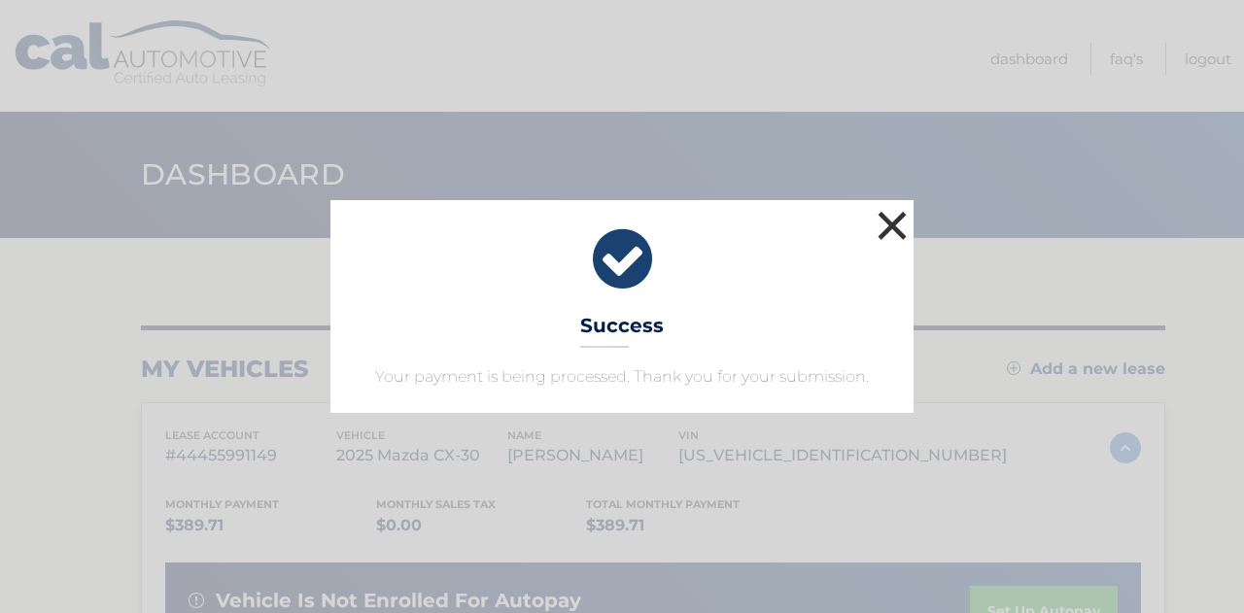
click at [883, 222] on button "×" at bounding box center [892, 225] width 39 height 39
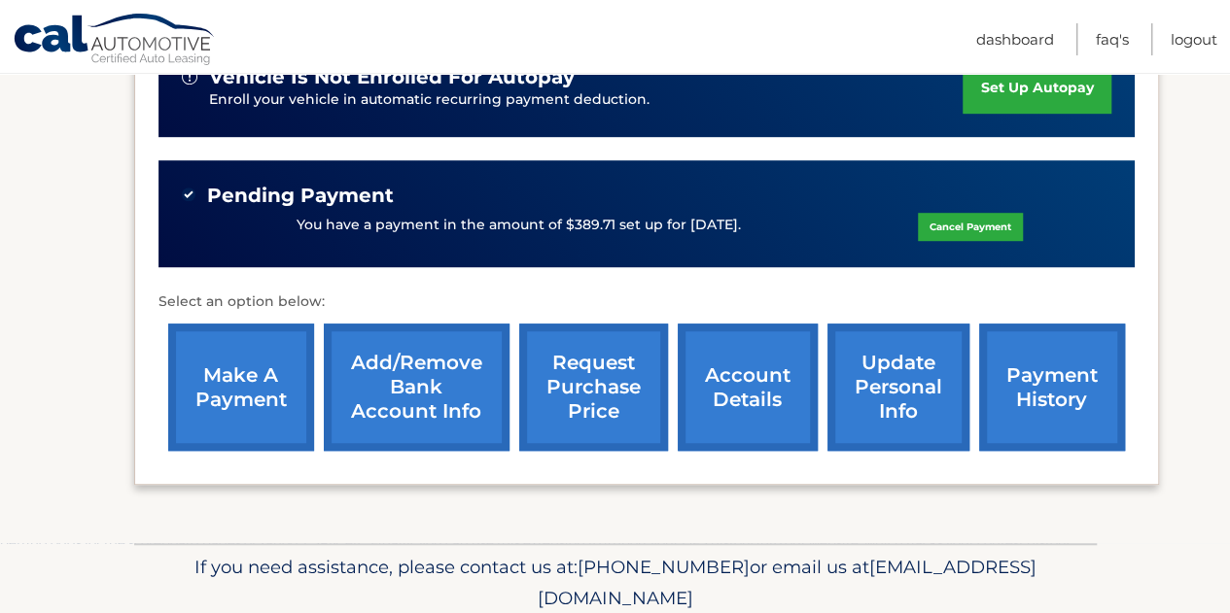
scroll to position [600, 0]
